Goal: Information Seeking & Learning: Learn about a topic

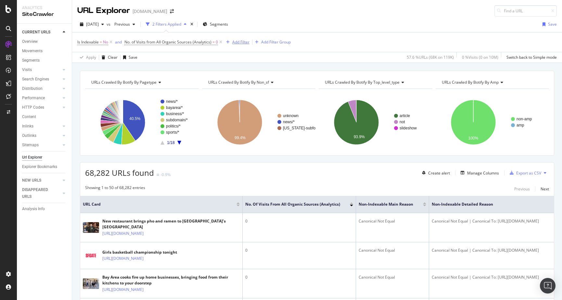
click at [236, 41] on div "Add Filter" at bounding box center [240, 42] width 17 height 6
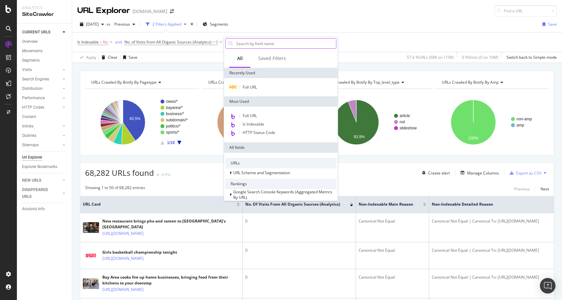
click at [271, 40] on input "text" at bounding box center [286, 44] width 101 height 10
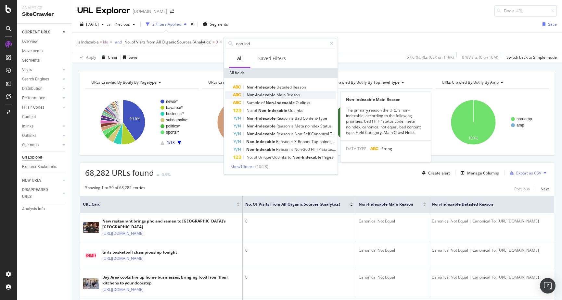
type input "non-ind"
click at [271, 95] on span "Non-Indexable" at bounding box center [262, 95] width 30 height 6
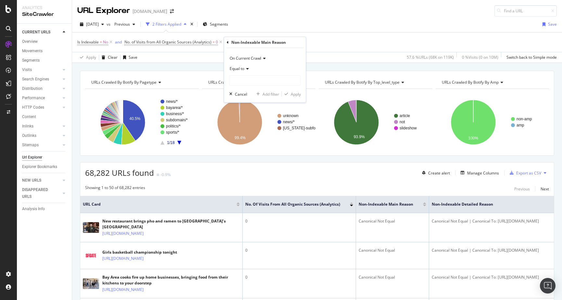
click at [240, 68] on span "Equal to" at bounding box center [237, 69] width 15 height 6
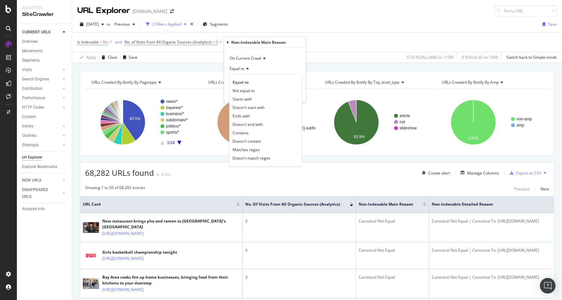
click at [240, 68] on span "Equal to" at bounding box center [237, 69] width 15 height 6
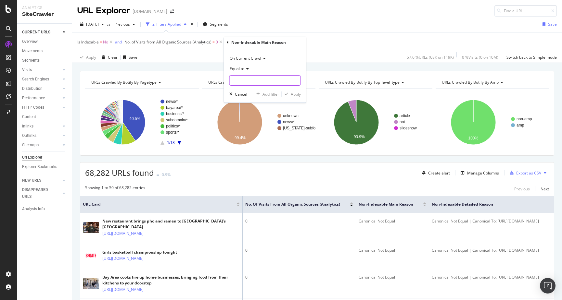
click at [241, 80] on input "text" at bounding box center [265, 80] width 71 height 10
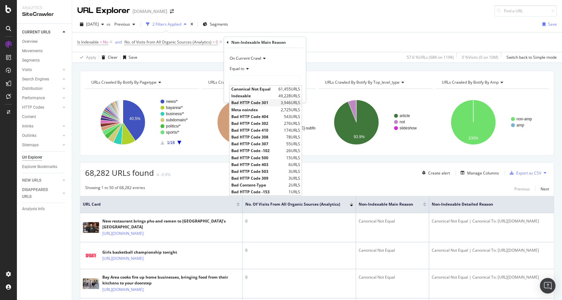
click at [249, 102] on span "Bad HTTP Code 301" at bounding box center [255, 103] width 48 height 6
type input "Bad HTTP Code 301"
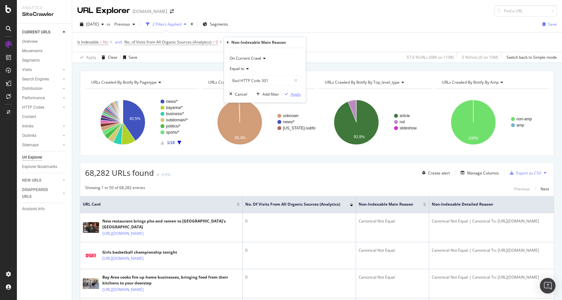
click at [291, 94] on div "Apply" at bounding box center [296, 95] width 10 height 6
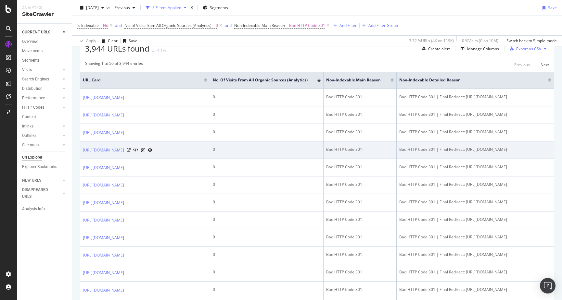
scroll to position [125, 0]
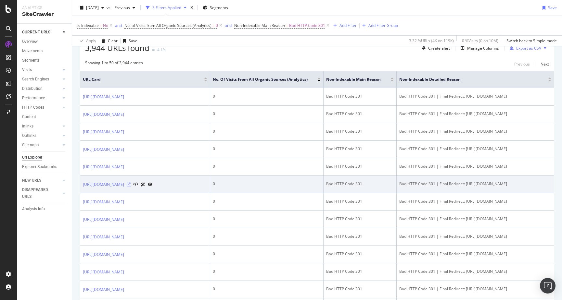
click at [131, 187] on icon at bounding box center [129, 185] width 4 height 4
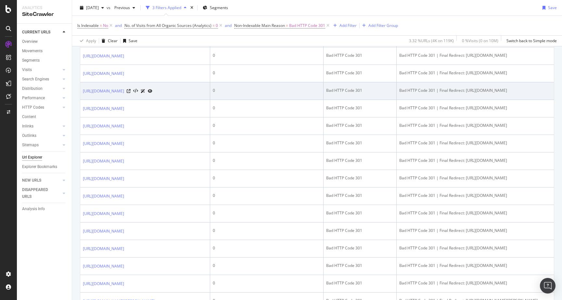
scroll to position [235, 0]
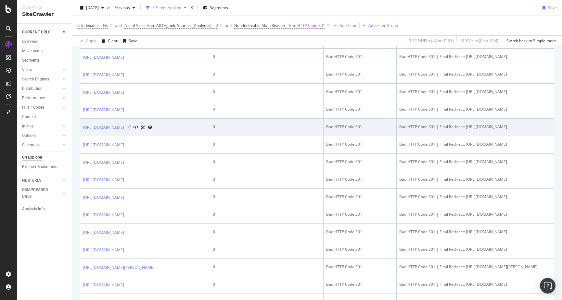
click at [131, 130] on icon at bounding box center [129, 128] width 4 height 4
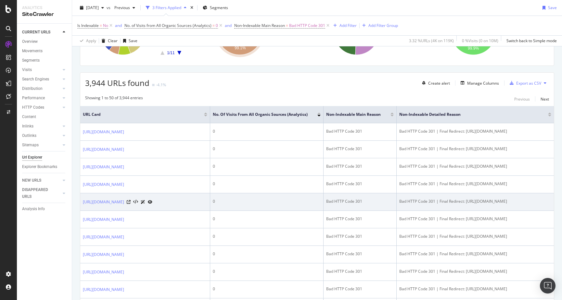
scroll to position [53, 0]
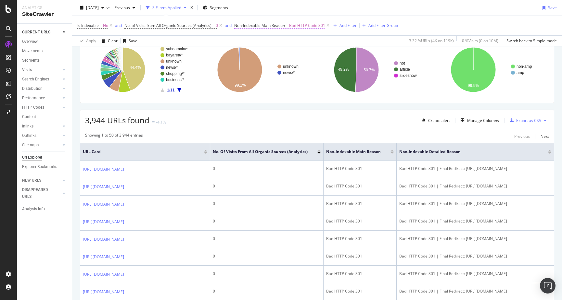
click at [292, 25] on span "Bad HTTP Code 301" at bounding box center [307, 25] width 36 height 9
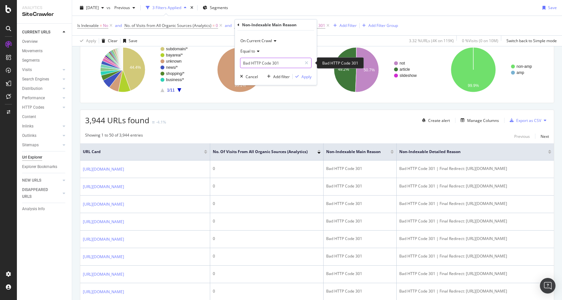
click at [281, 60] on input "Bad HTTP Code 301" at bounding box center [270, 63] width 61 height 10
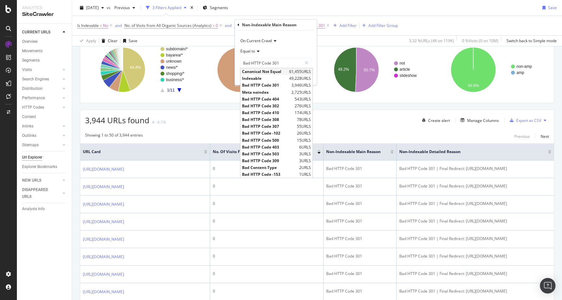
click at [282, 72] on span "Canonical Not Equal" at bounding box center [264, 72] width 45 height 6
type input "Canonical Not Equal"
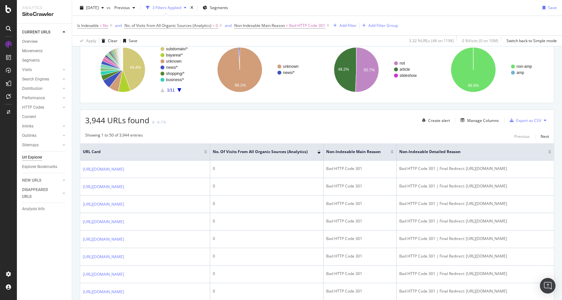
click at [332, 43] on div "Apply Clear Save 3.32 % URLs ( 4K on 119K ) 0 % Visits ( 0 on 10M ) Switch back…" at bounding box center [317, 40] width 490 height 11
click at [286, 26] on span "Non-Indexable Main Reason = Bad HTTP Code 301" at bounding box center [279, 26] width 91 height 6
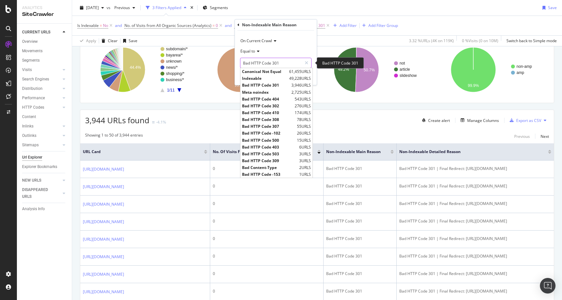
click at [291, 65] on input "Bad HTTP Code 301" at bounding box center [270, 63] width 61 height 10
click at [293, 72] on span "61,455 URLS" at bounding box center [300, 72] width 22 height 6
type input "Canonical Not Equal"
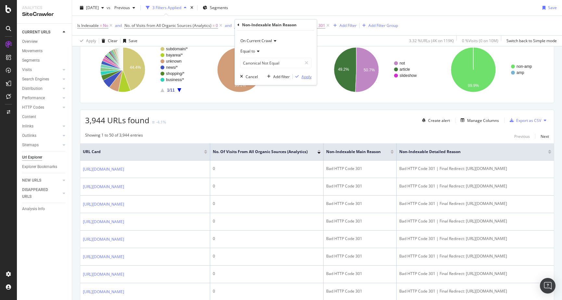
click at [305, 80] on button "Apply" at bounding box center [302, 76] width 19 height 6
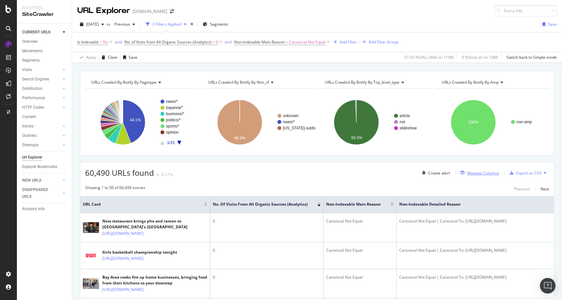
click at [480, 172] on div "Manage Columns" at bounding box center [483, 174] width 32 height 6
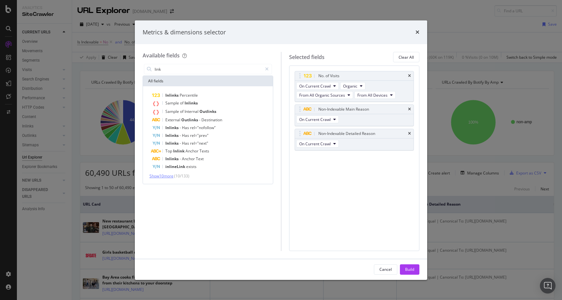
click at [162, 176] on span "Show 10 more" at bounding box center [161, 176] width 24 height 6
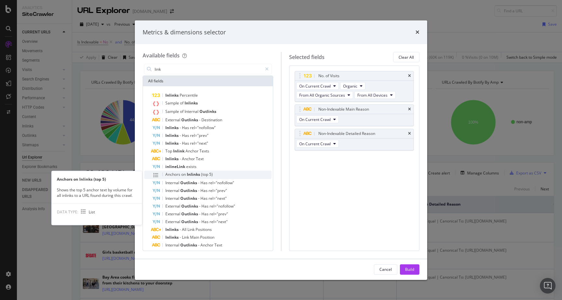
scroll to position [12, 0]
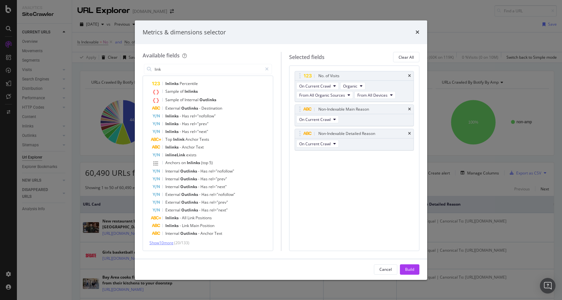
click at [161, 242] on span "Show 10 more" at bounding box center [161, 243] width 24 height 6
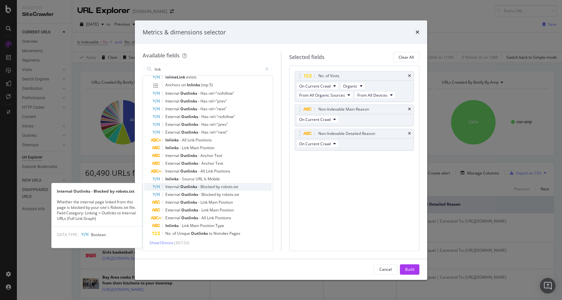
scroll to position [0, 0]
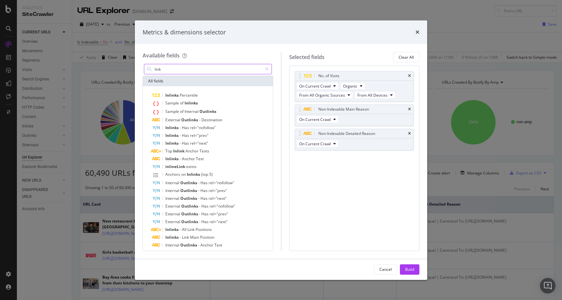
click at [169, 69] on input "link" at bounding box center [208, 69] width 108 height 10
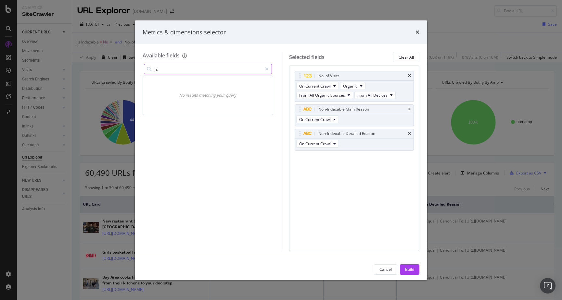
type input "["
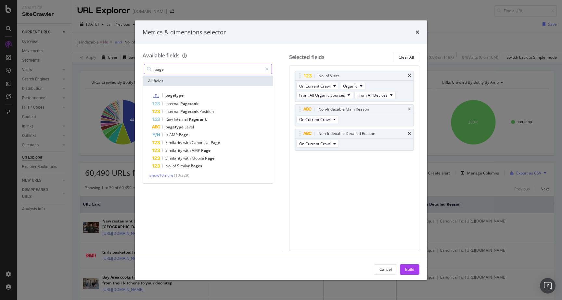
click at [167, 69] on input "page" at bounding box center [208, 69] width 108 height 10
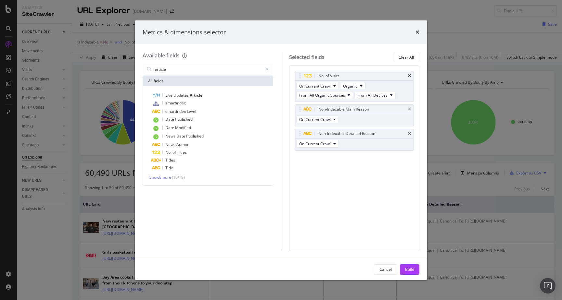
click at [215, 75] on div "article" at bounding box center [208, 69] width 131 height 13
click at [213, 71] on input "article" at bounding box center [208, 69] width 108 height 10
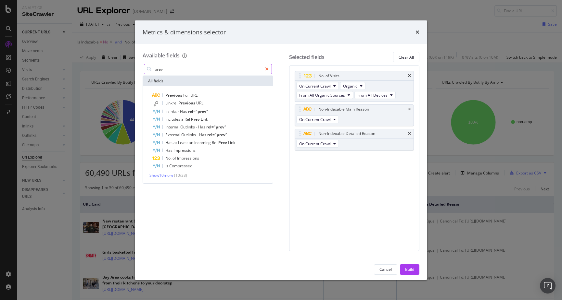
type input "prev"
click at [264, 69] on div "modal" at bounding box center [266, 69] width 9 height 10
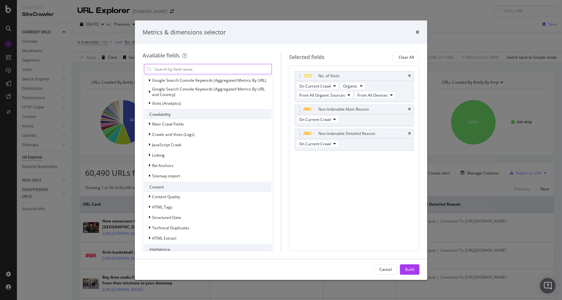
scroll to position [109, 0]
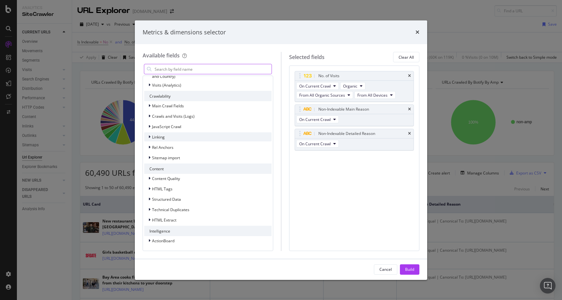
click at [149, 135] on icon "modal" at bounding box center [149, 137] width 2 height 4
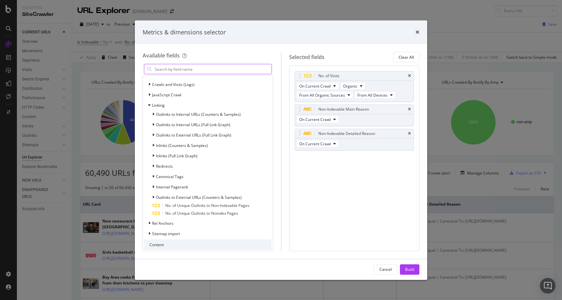
scroll to position [143, 0]
click at [151, 141] on div "Inlinks (Counters & Samples)" at bounding box center [176, 143] width 64 height 6
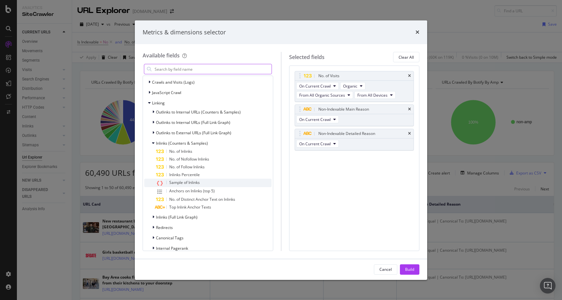
click at [159, 182] on icon "modal" at bounding box center [160, 183] width 6 height 5
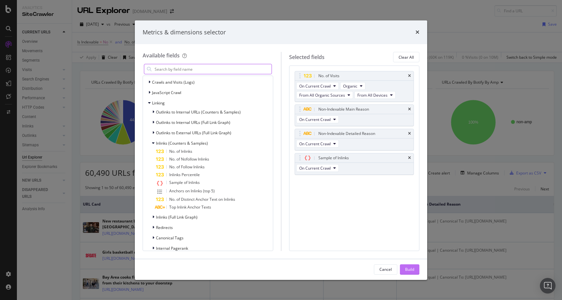
click at [407, 269] on div "Build" at bounding box center [409, 270] width 9 height 6
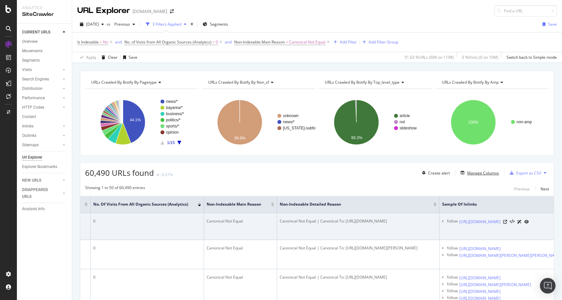
scroll to position [0, 200]
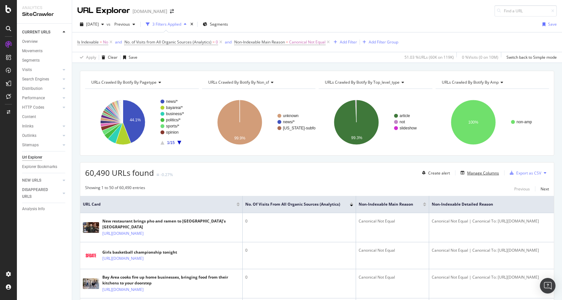
scroll to position [0, 38]
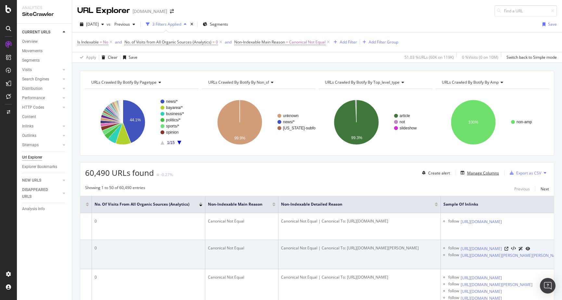
scroll to position [0, 200]
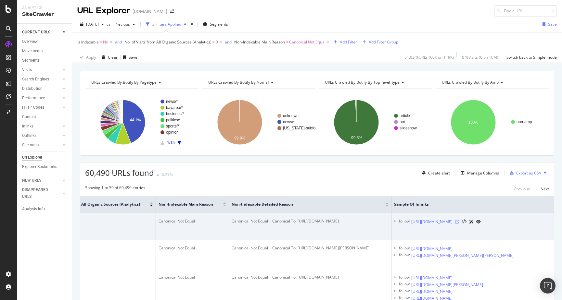
click at [459, 224] on icon at bounding box center [457, 222] width 4 height 4
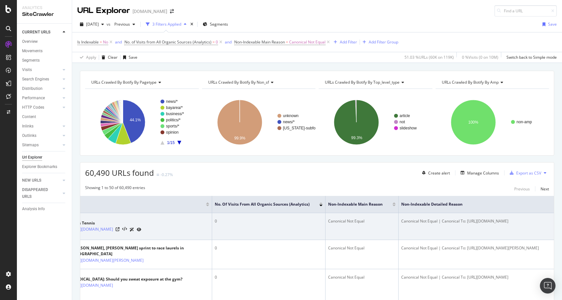
scroll to position [0, 0]
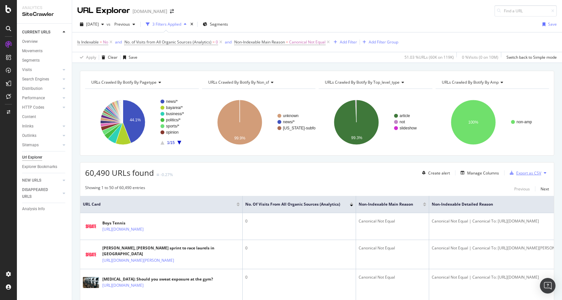
click at [524, 173] on div "Export as CSV" at bounding box center [528, 174] width 25 height 6
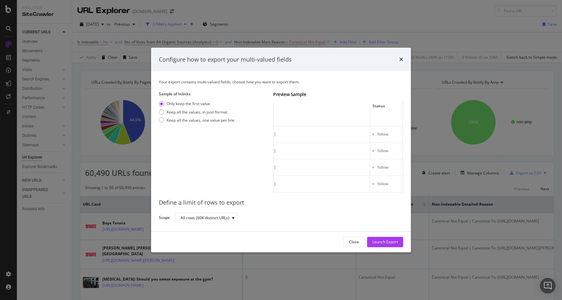
scroll to position [0, 490]
click at [161, 120] on div "modal" at bounding box center [161, 120] width 5 height 5
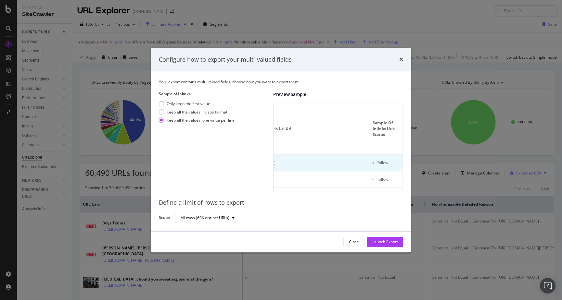
scroll to position [0, 522]
click at [160, 110] on div "Keep all the values, in json format" at bounding box center [161, 111] width 5 height 5
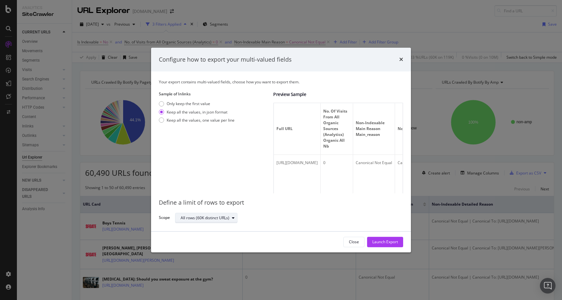
click at [221, 217] on div "All rows (60K distinct URLs)" at bounding box center [205, 218] width 49 height 4
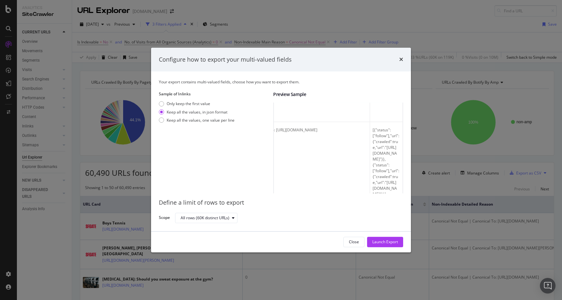
scroll to position [34, 0]
click at [400, 60] on icon "times" at bounding box center [401, 59] width 4 height 5
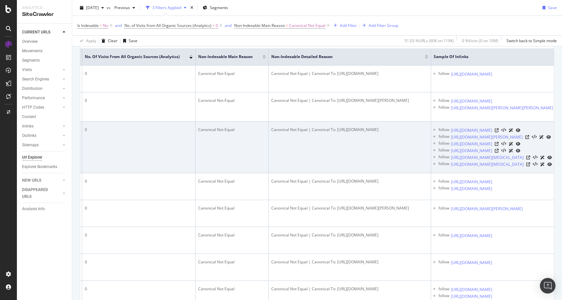
scroll to position [0, 200]
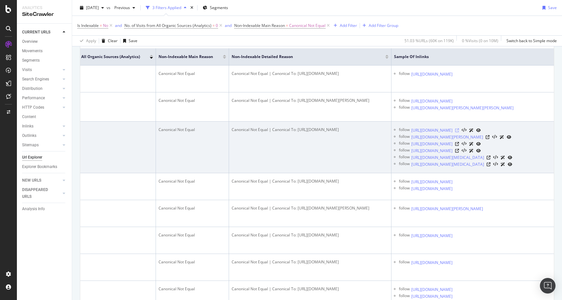
click at [459, 133] on icon at bounding box center [457, 131] width 4 height 4
